Goal: Navigation & Orientation: Find specific page/section

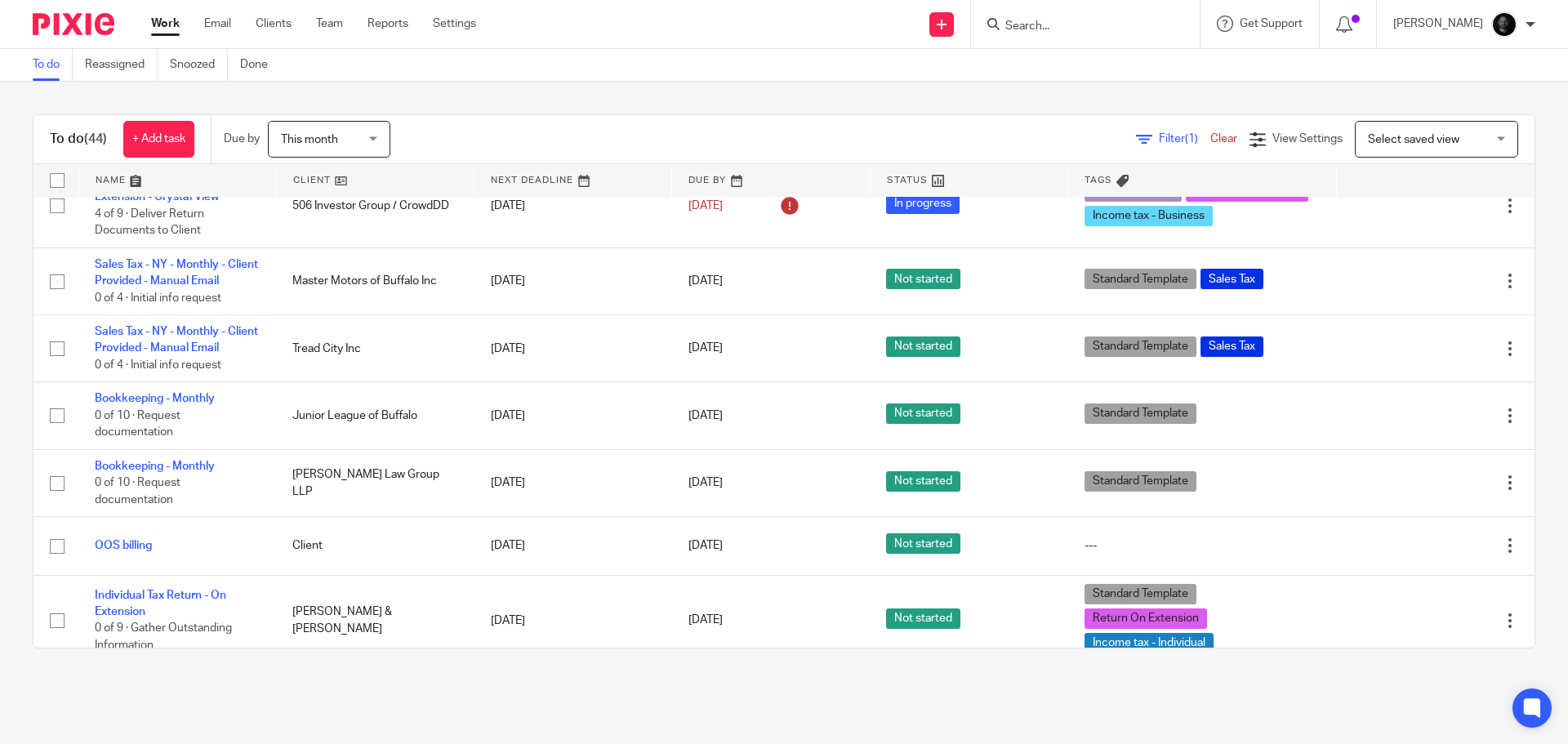
scroll to position [2860, 0]
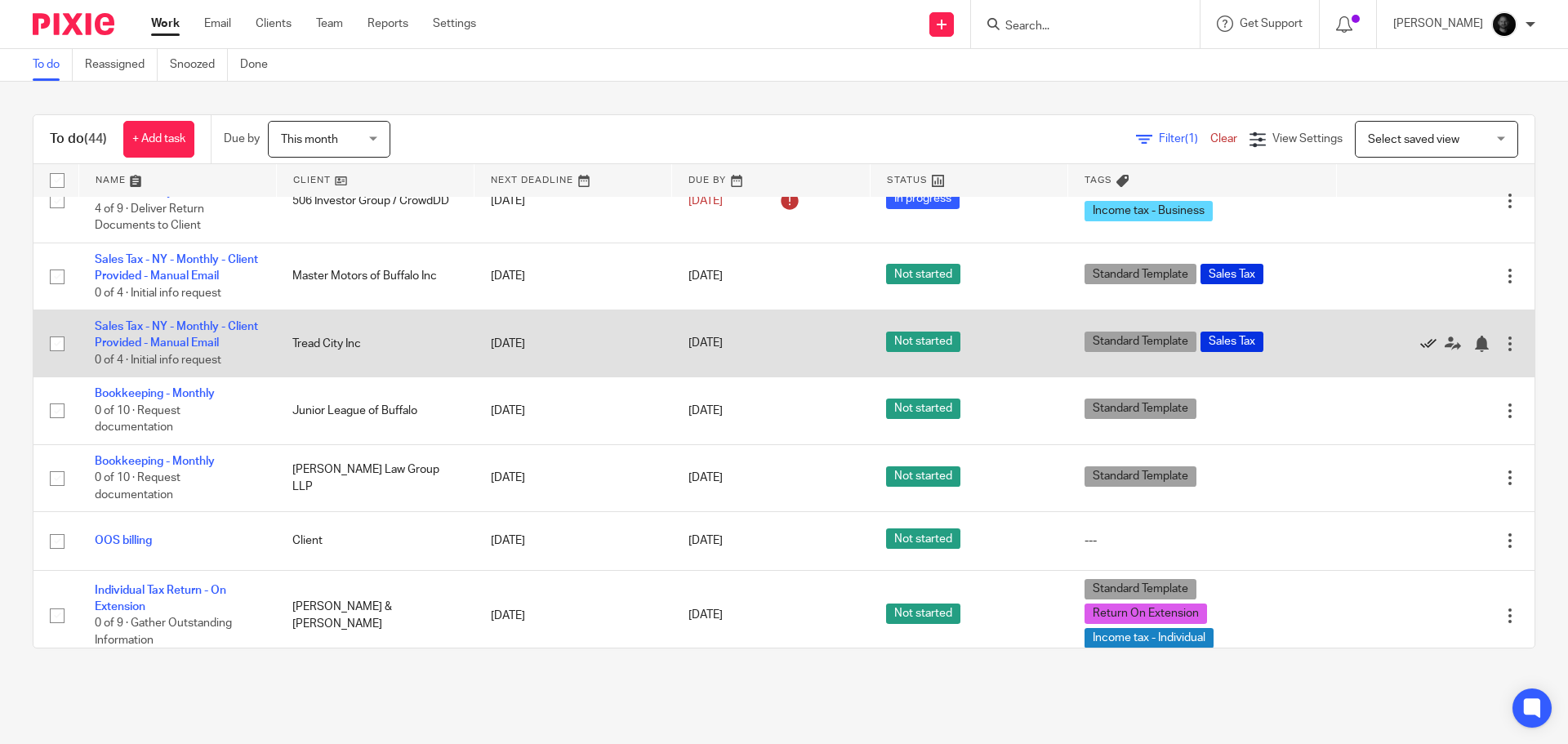
click at [1420, 336] on icon at bounding box center [1428, 344] width 17 height 17
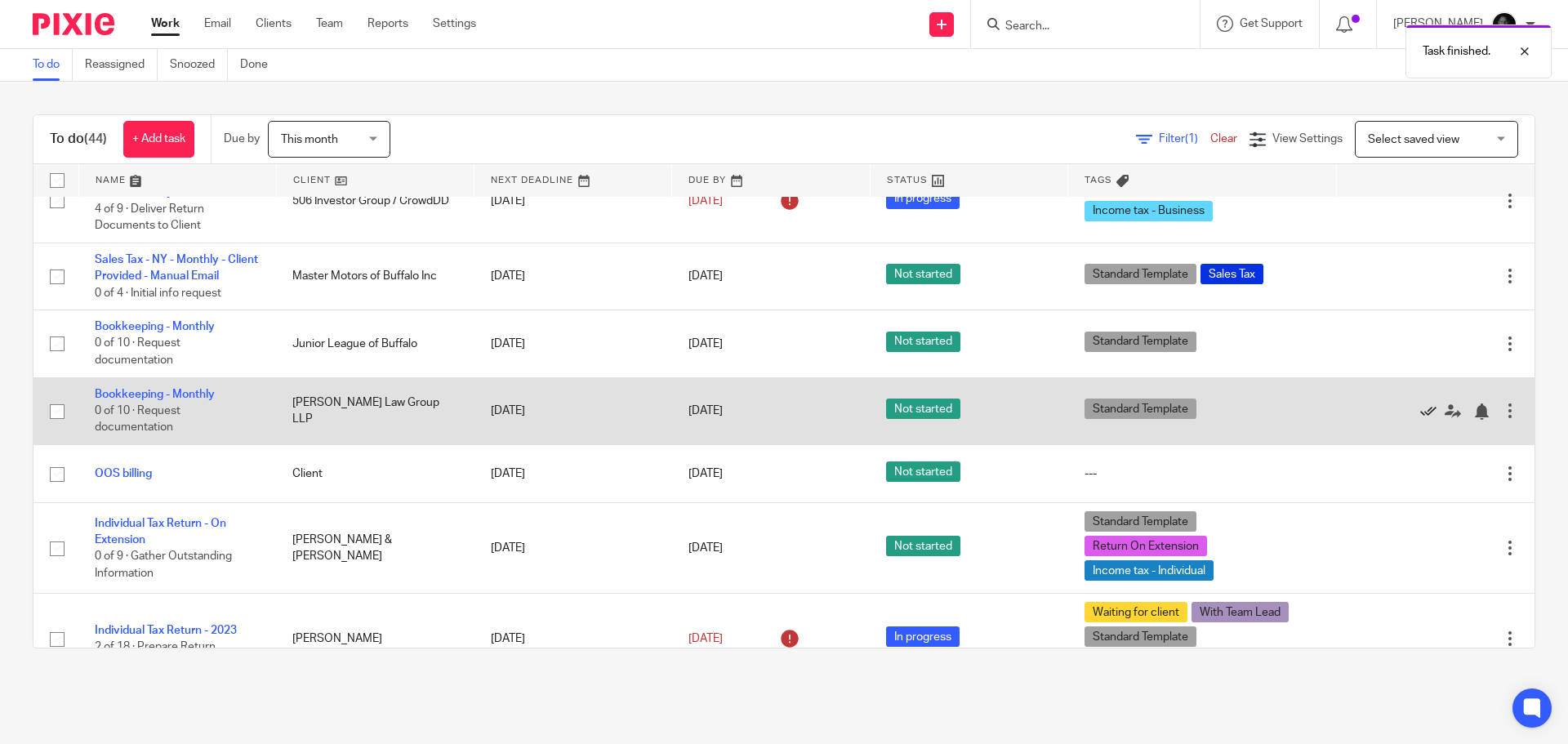
click at [1420, 404] on icon at bounding box center [1428, 412] width 17 height 17
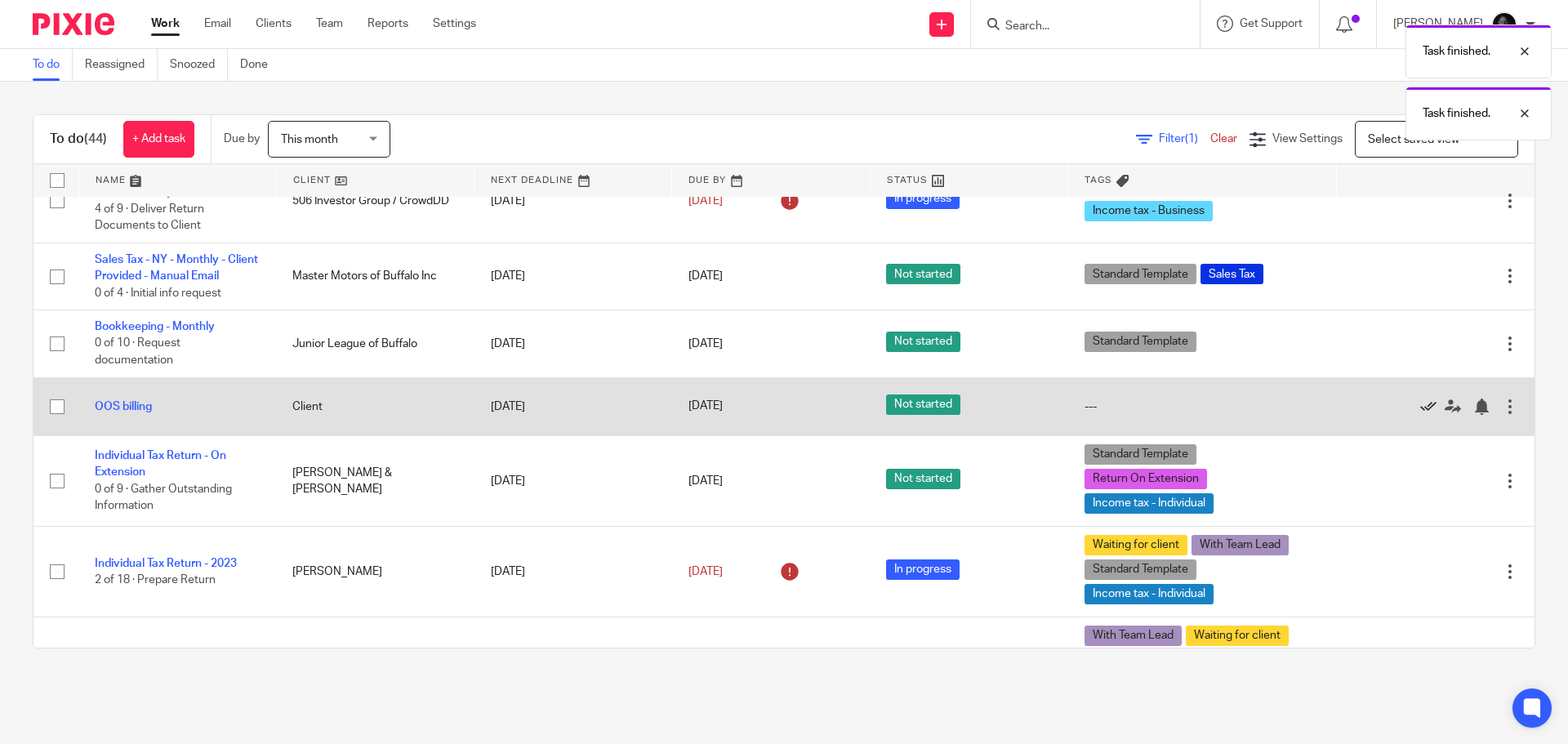
click at [1420, 399] on icon at bounding box center [1428, 407] width 17 height 17
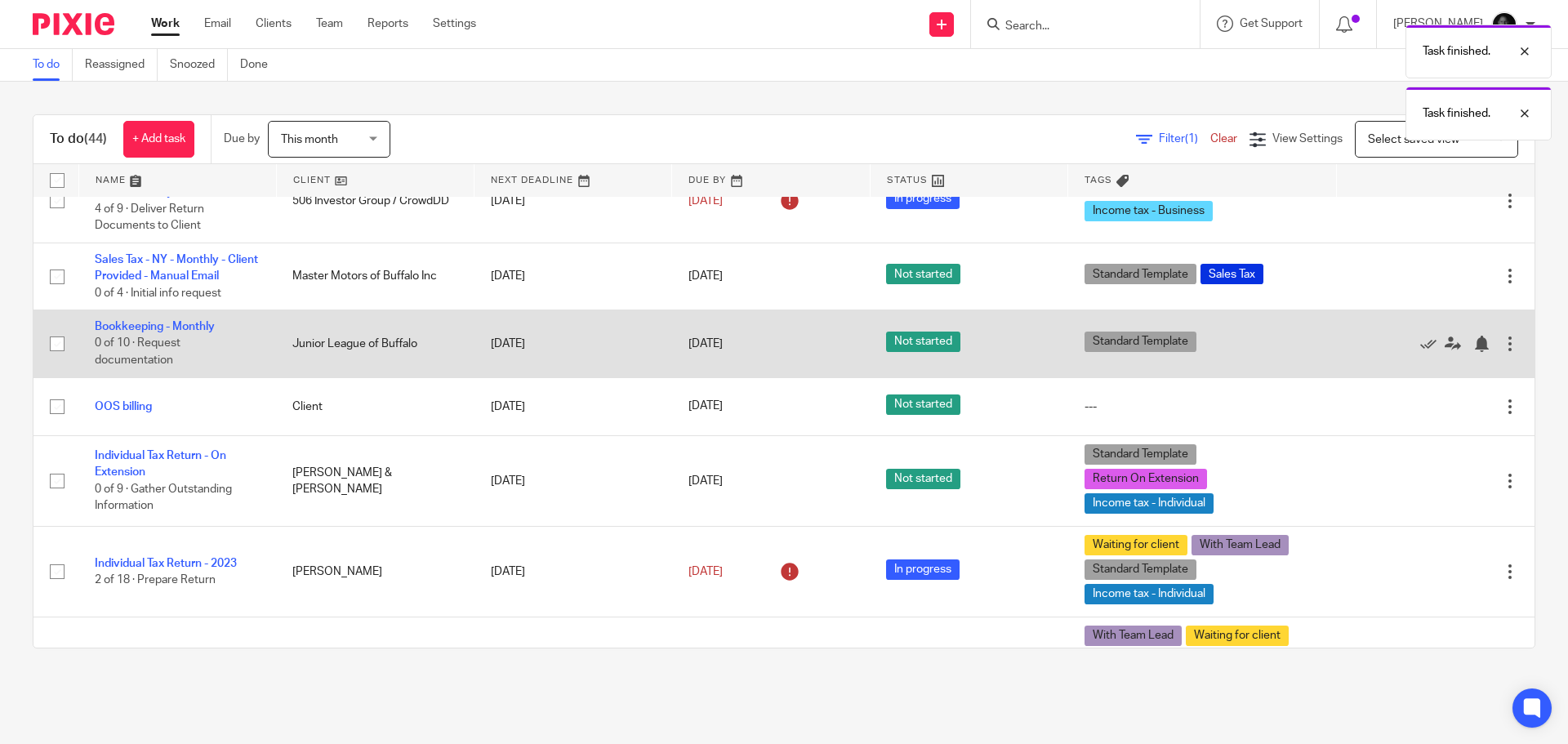
scroll to position [2845, 0]
